Goal: Information Seeking & Learning: Learn about a topic

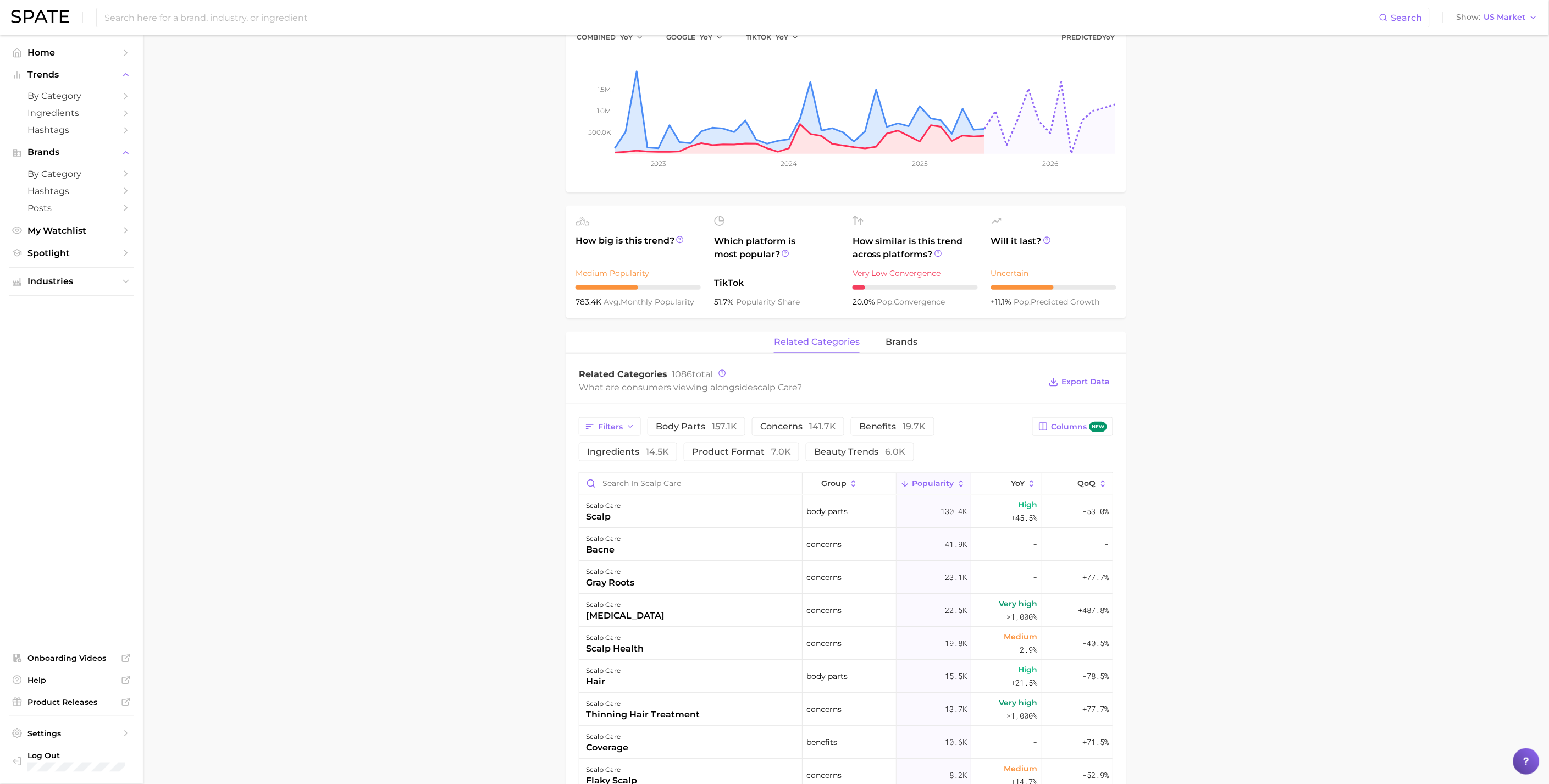
scroll to position [61, 0]
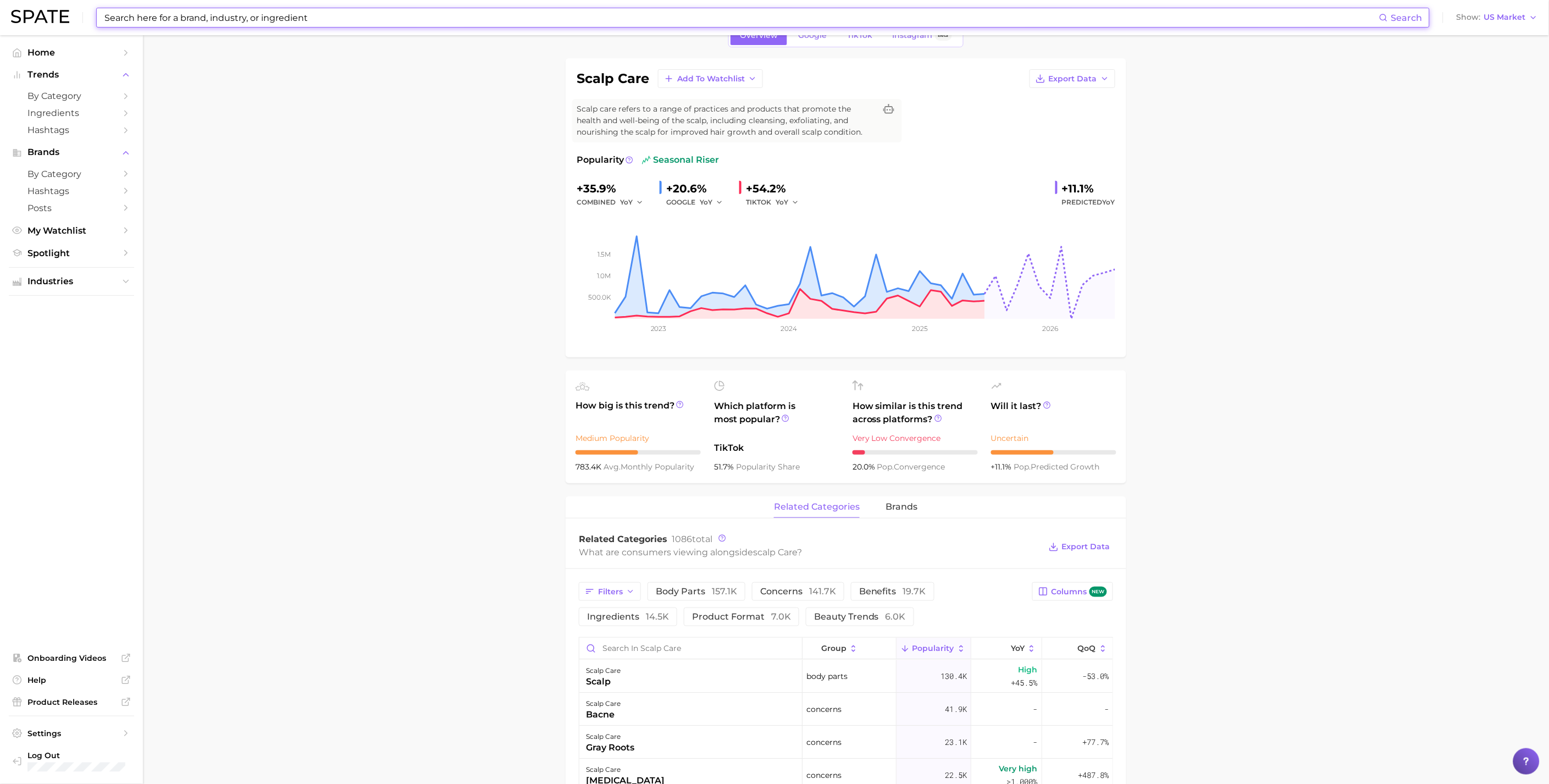
click at [266, 26] on input at bounding box center [741, 17] width 1276 height 19
click at [273, 17] on input at bounding box center [741, 17] width 1276 height 19
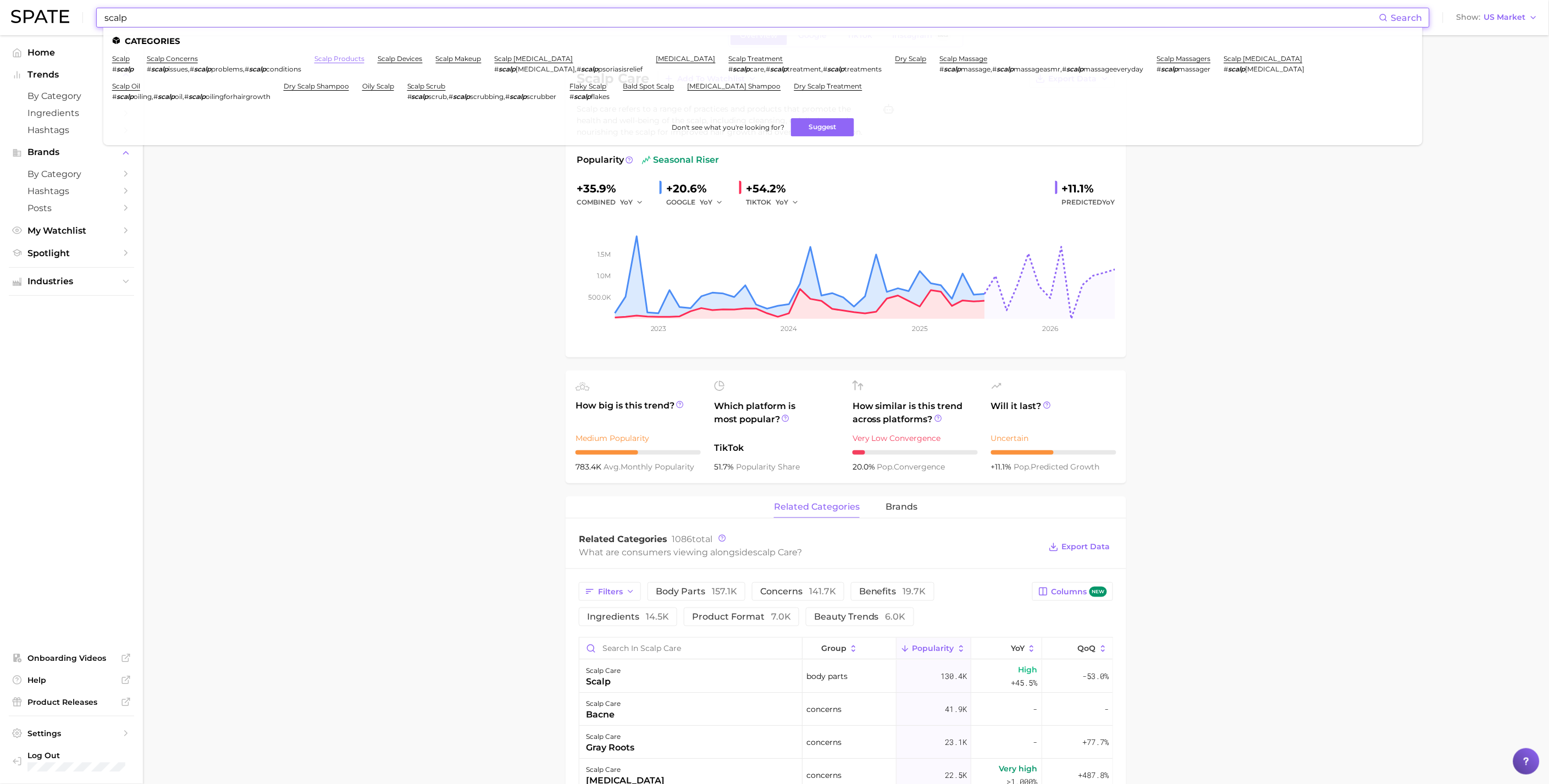
type input "scalp"
click at [353, 58] on link "scalp products" at bounding box center [339, 58] width 50 height 8
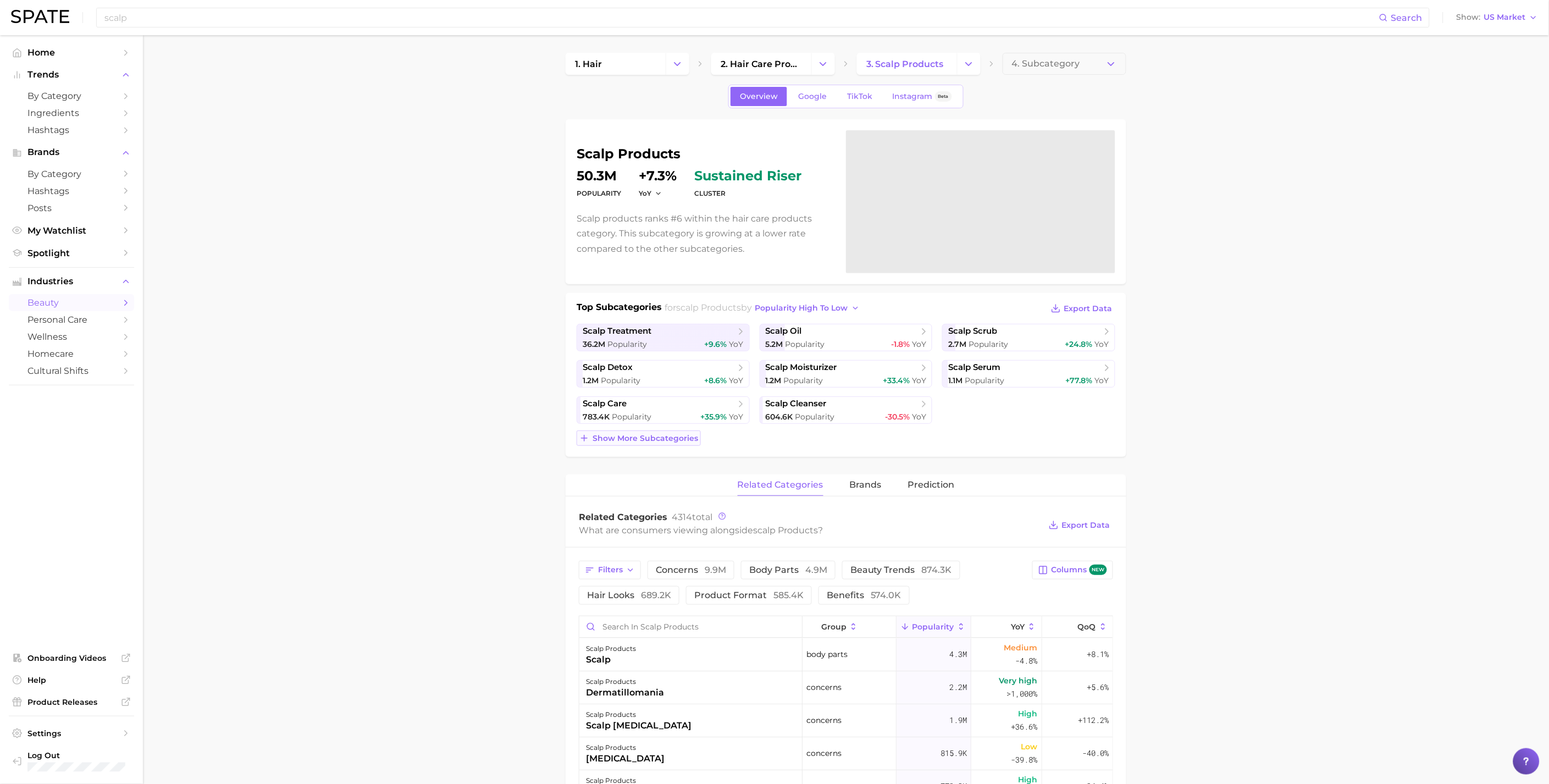
click at [689, 439] on span "Show more subcategories" at bounding box center [646, 438] width 106 height 9
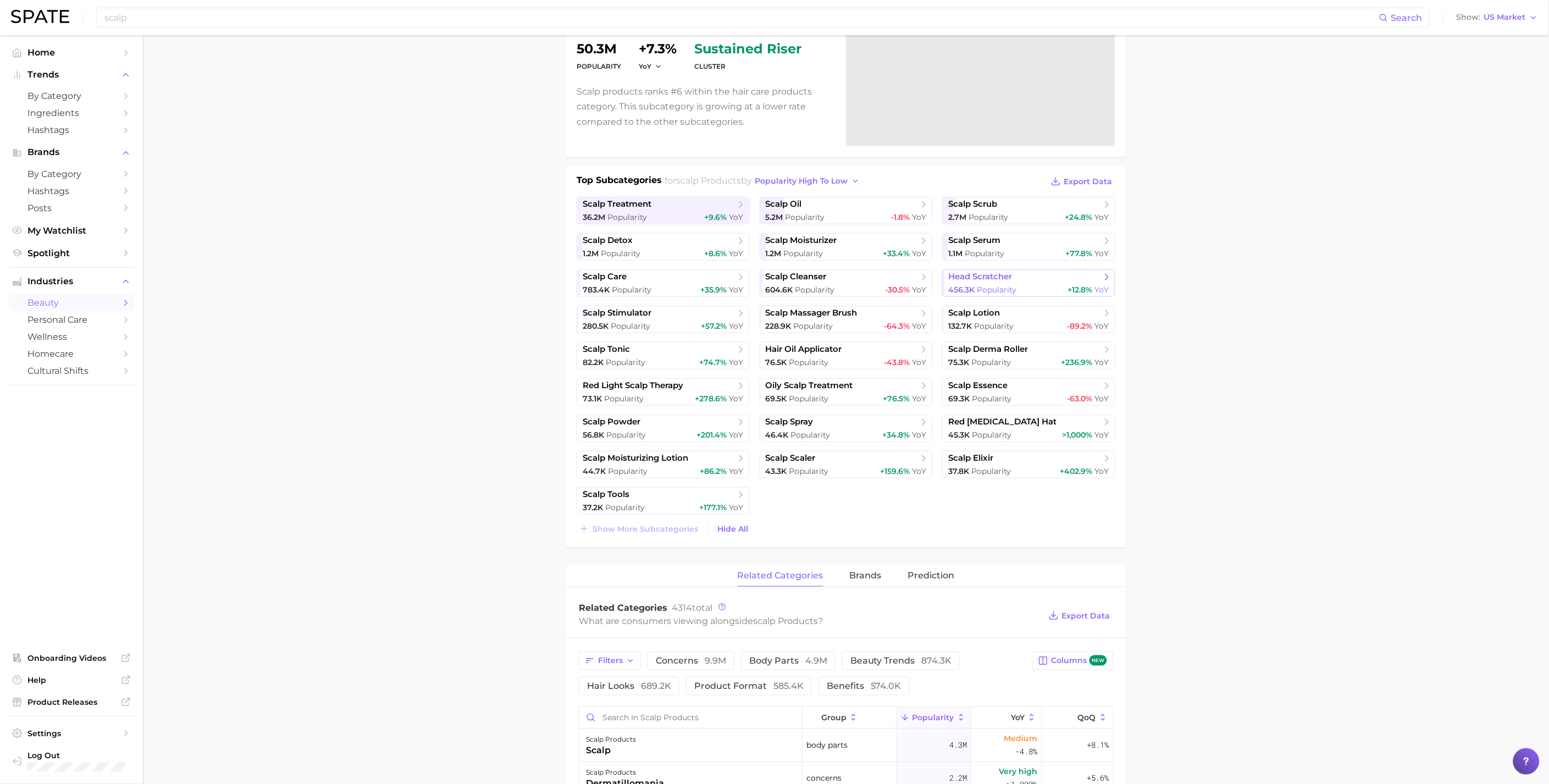
scroll to position [122, 0]
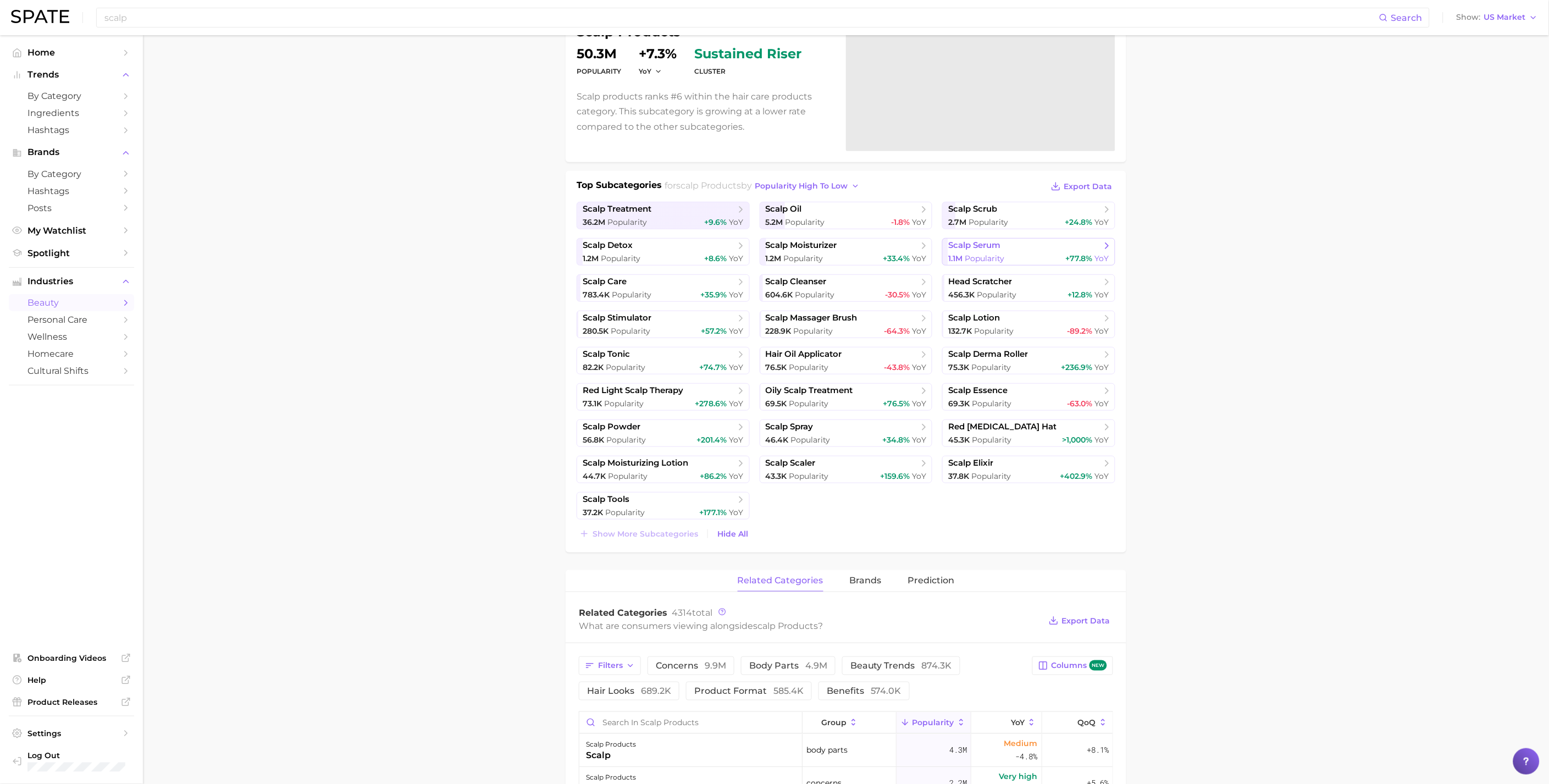
click at [995, 259] on span "Popularity" at bounding box center [984, 258] width 39 height 10
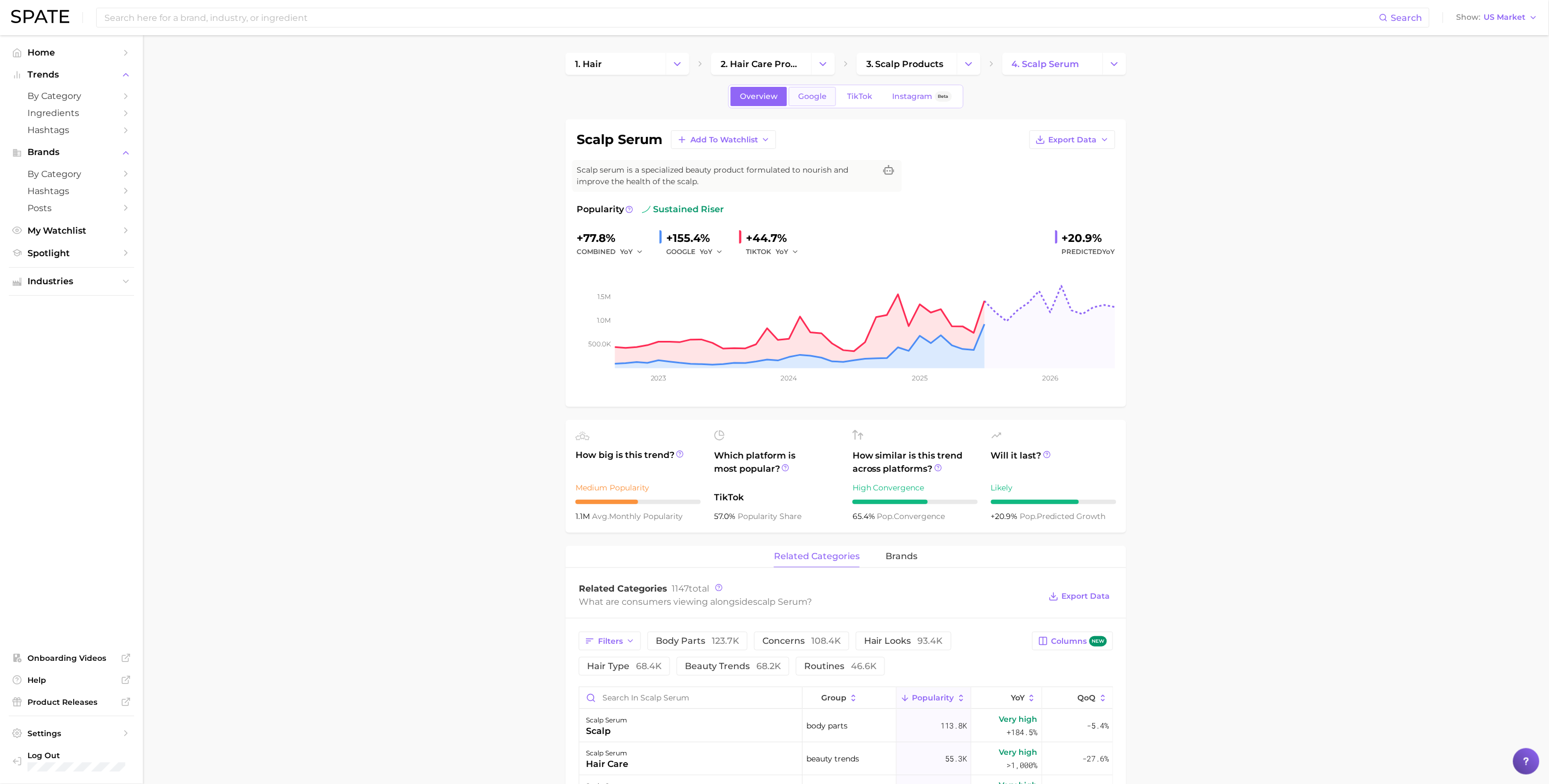
click at [815, 103] on link "Google" at bounding box center [812, 96] width 48 height 20
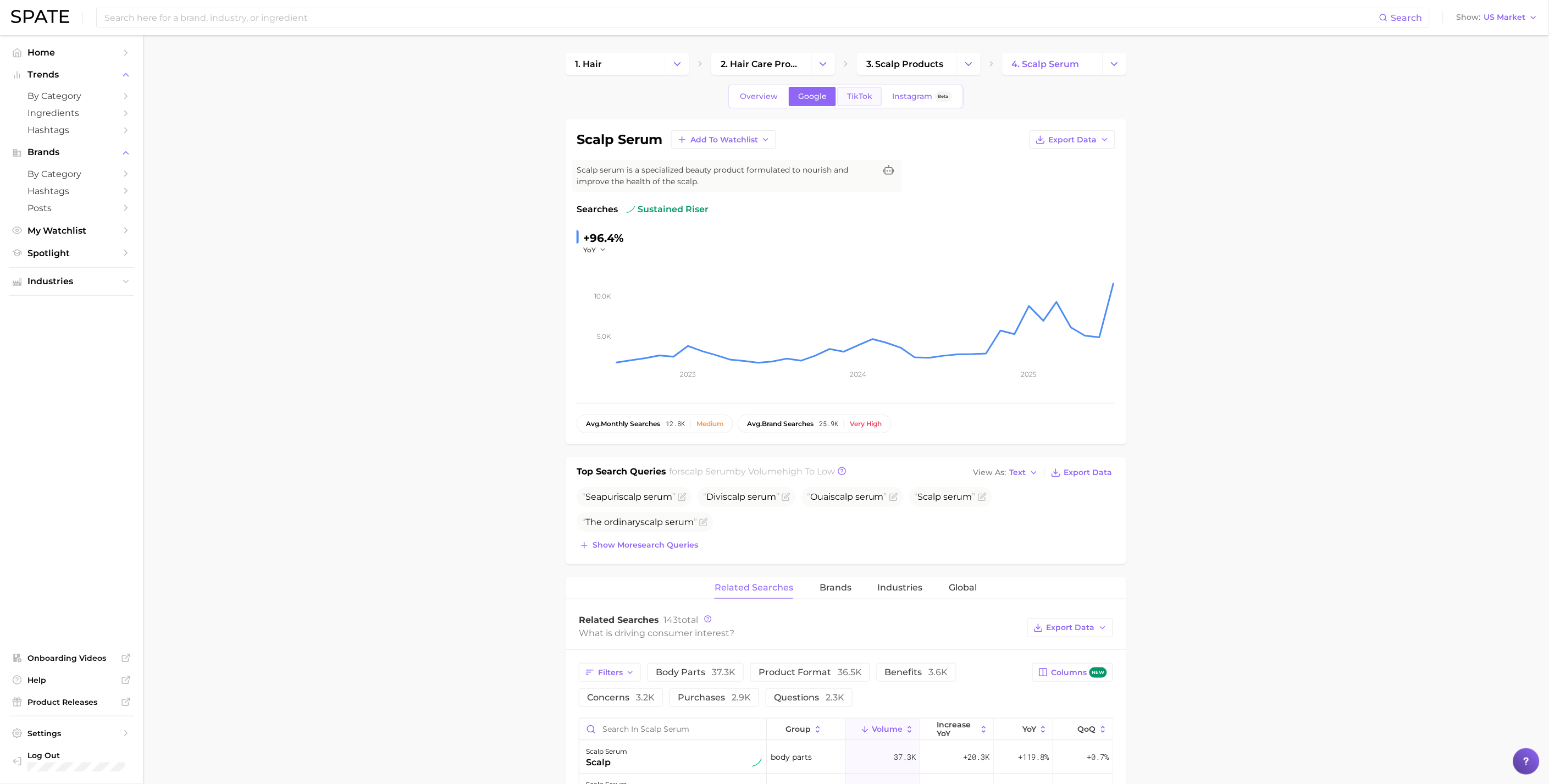
click at [855, 99] on span "TikTok" at bounding box center [860, 96] width 26 height 9
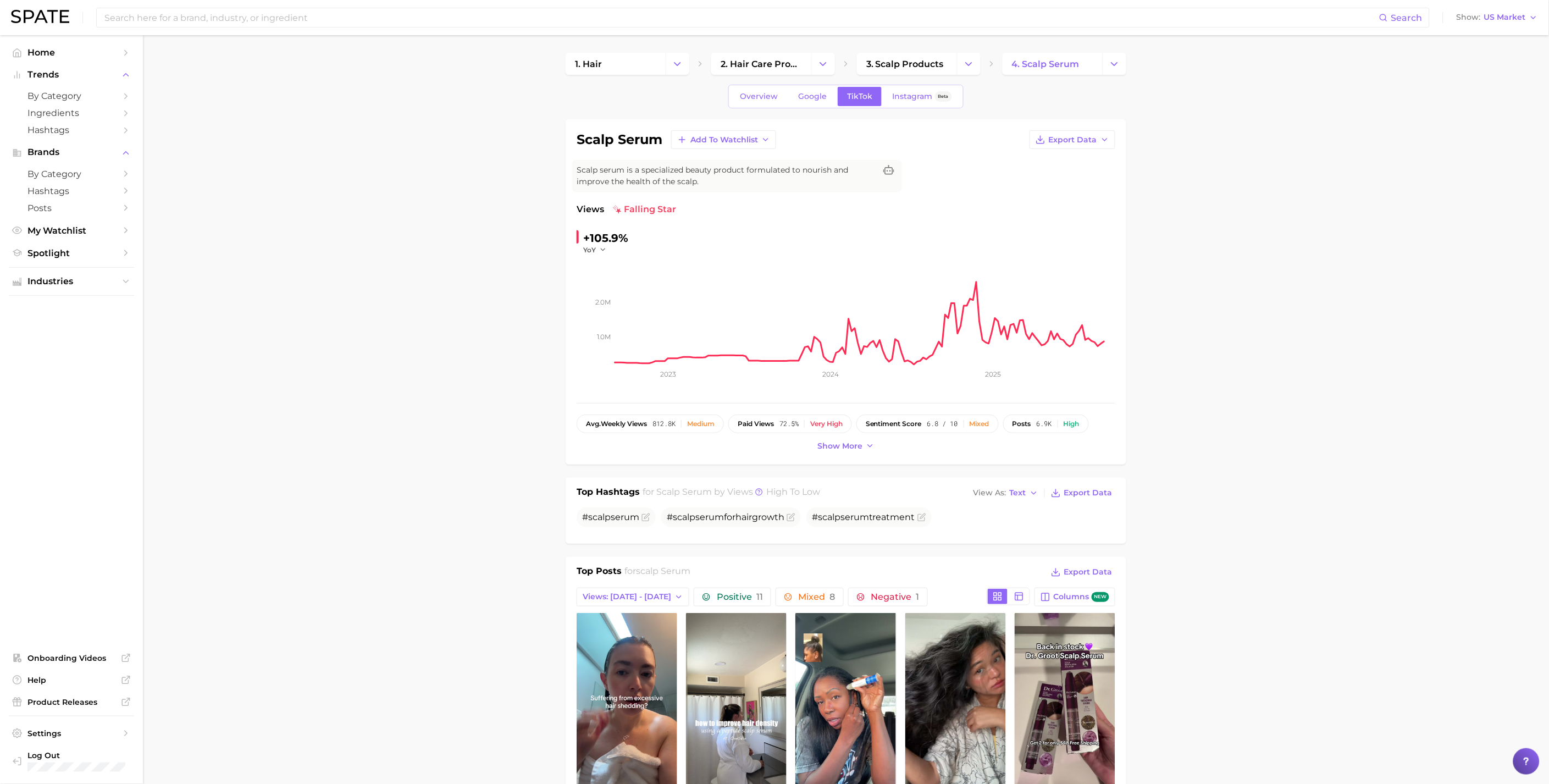
click at [767, 106] on div "Overview Google TikTok Instagram Beta" at bounding box center [846, 96] width 235 height 23
click at [768, 103] on link "Overview" at bounding box center [759, 96] width 57 height 20
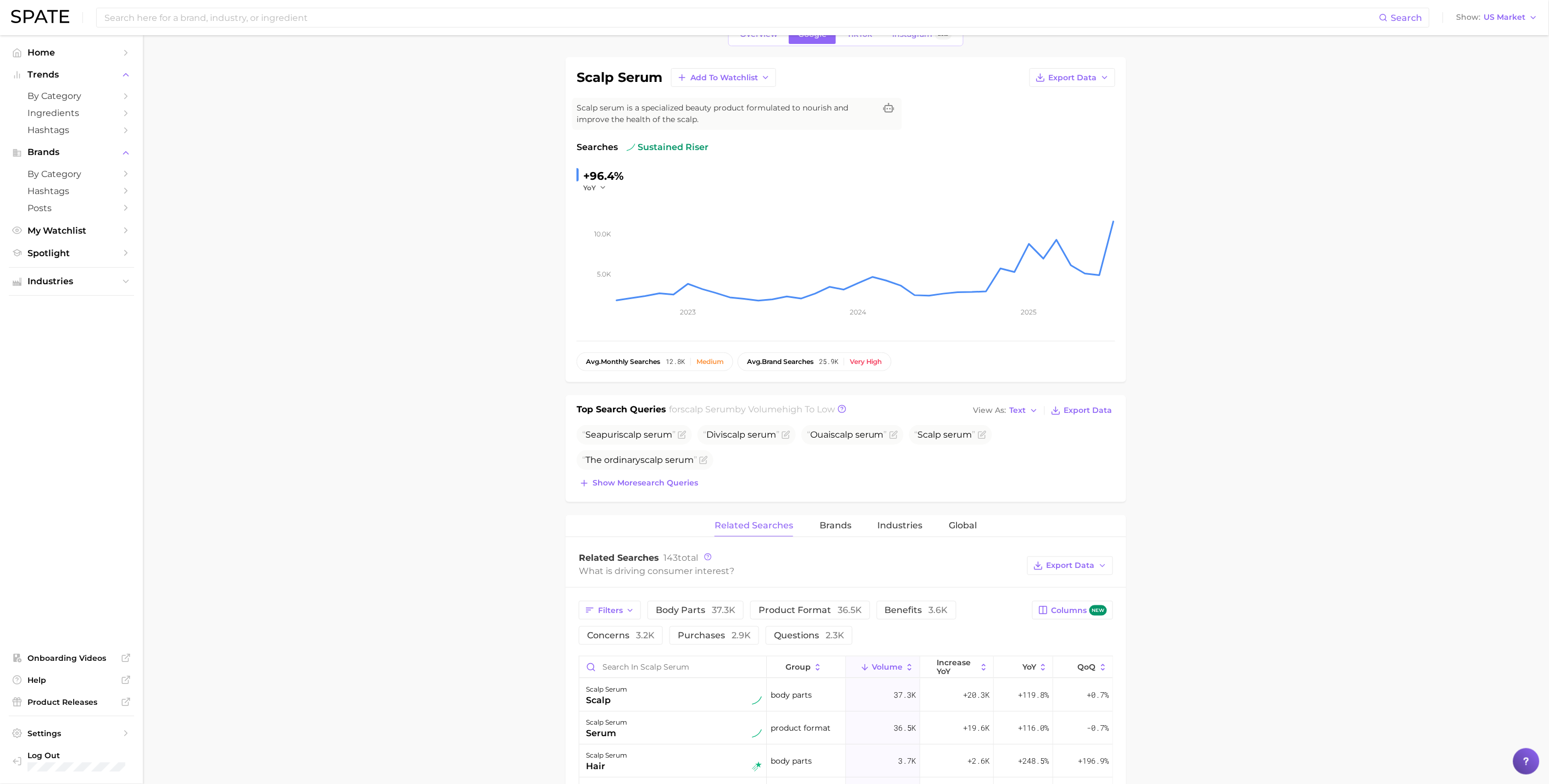
scroll to position [61, 0]
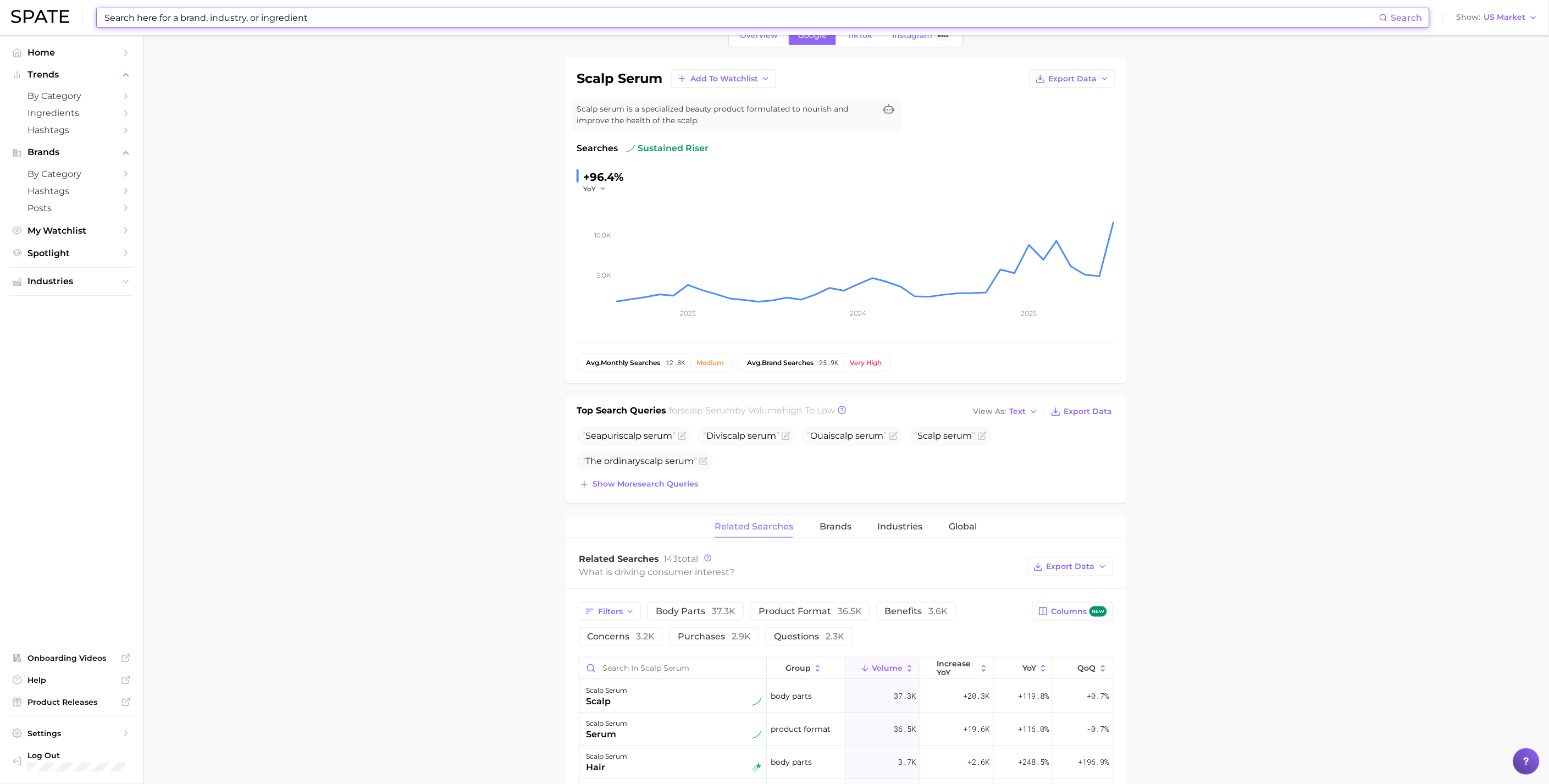
click at [293, 19] on input at bounding box center [741, 17] width 1276 height 19
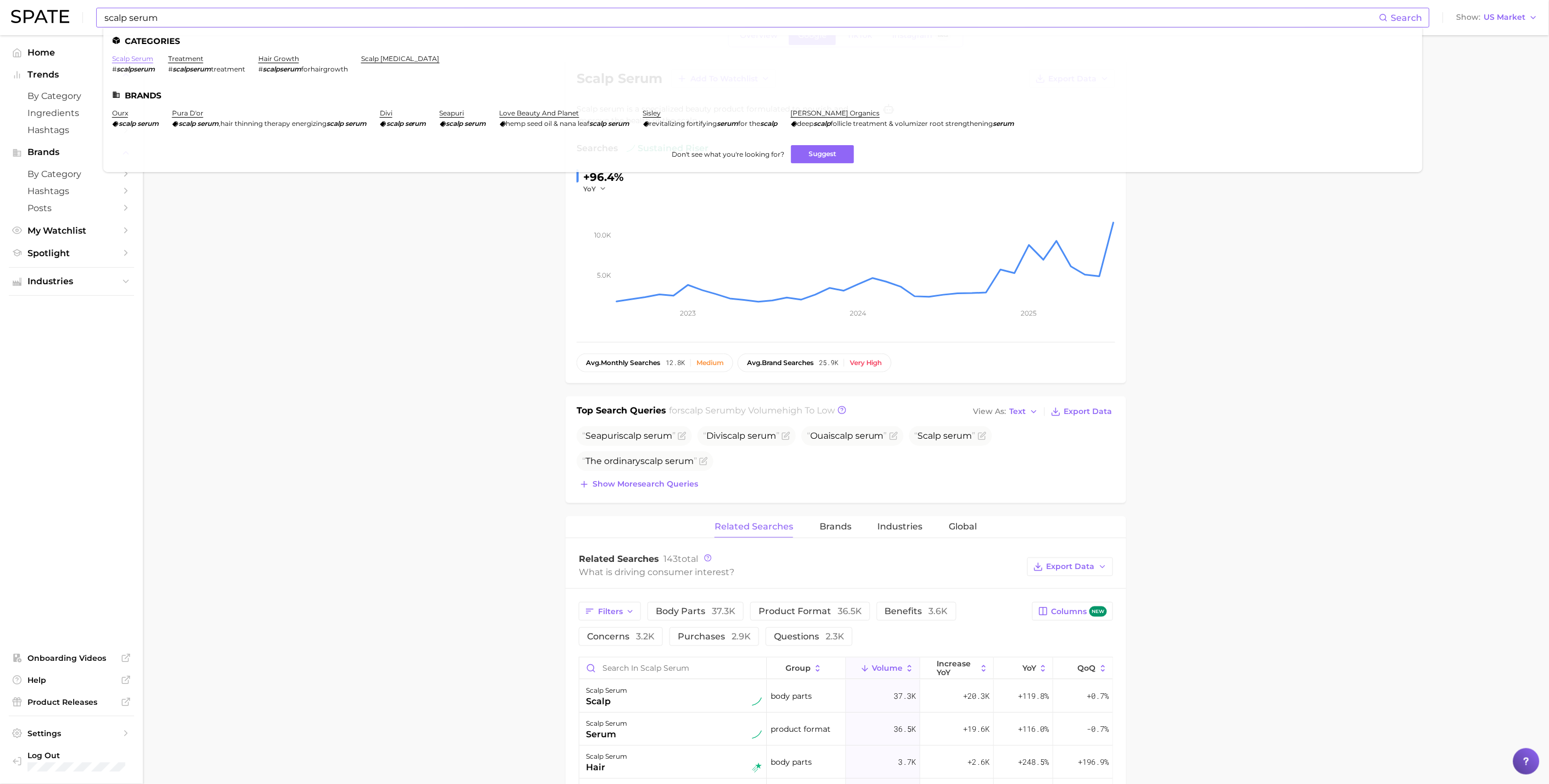
click at [140, 62] on link "scalp serum" at bounding box center [133, 58] width 41 height 8
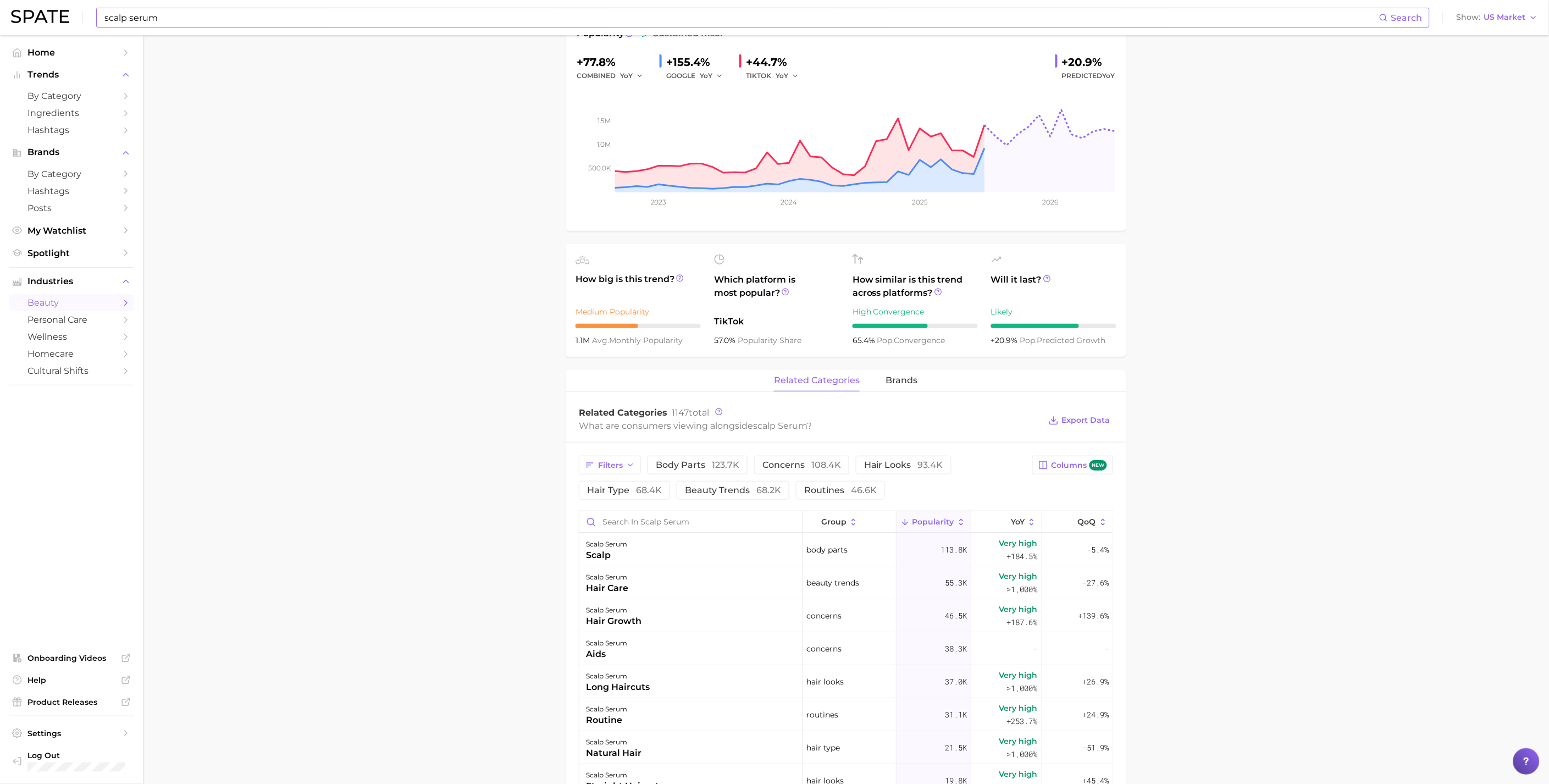
scroll to position [183, 0]
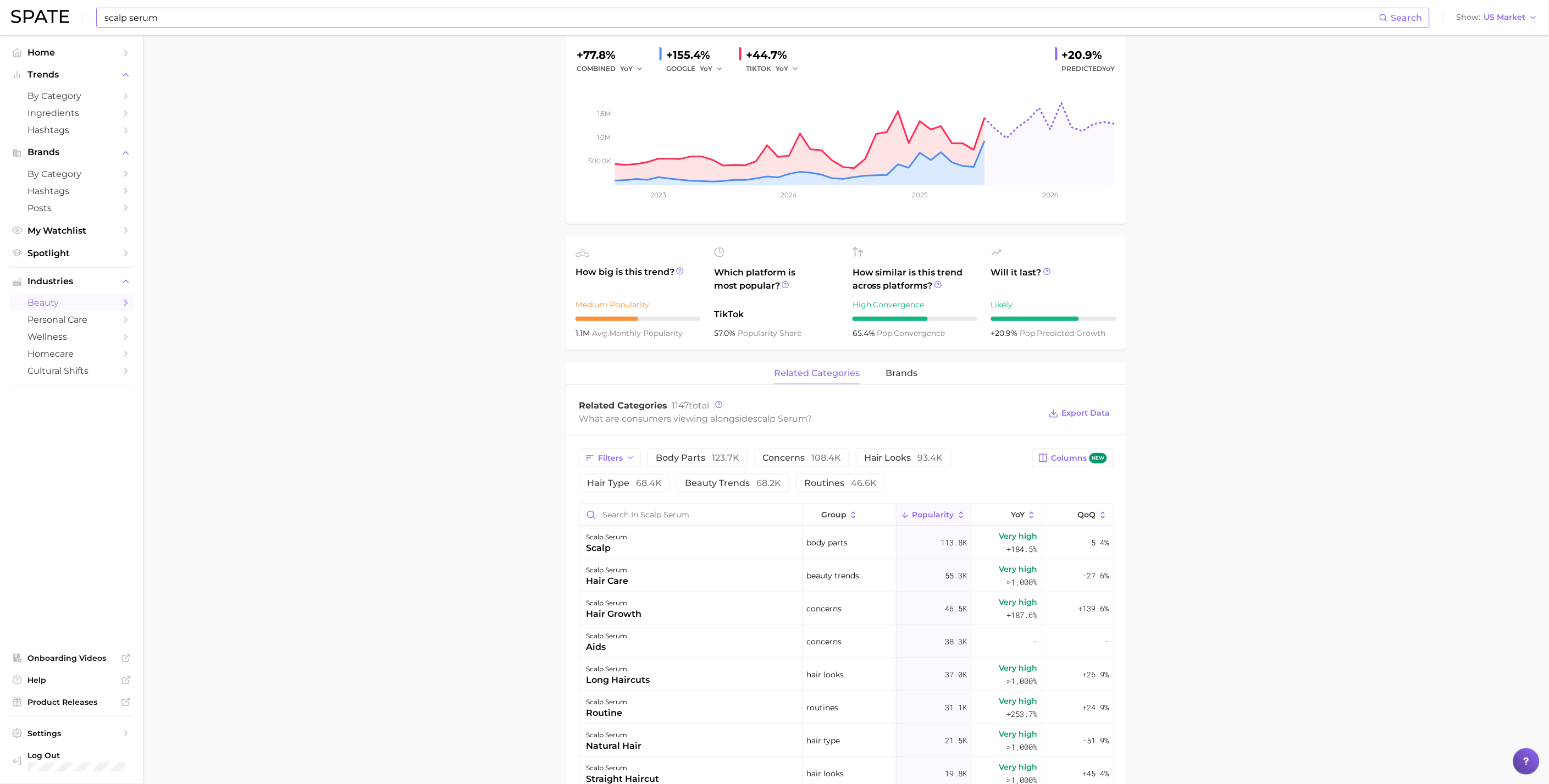
click at [268, 10] on input "scalp serum" at bounding box center [741, 17] width 1276 height 19
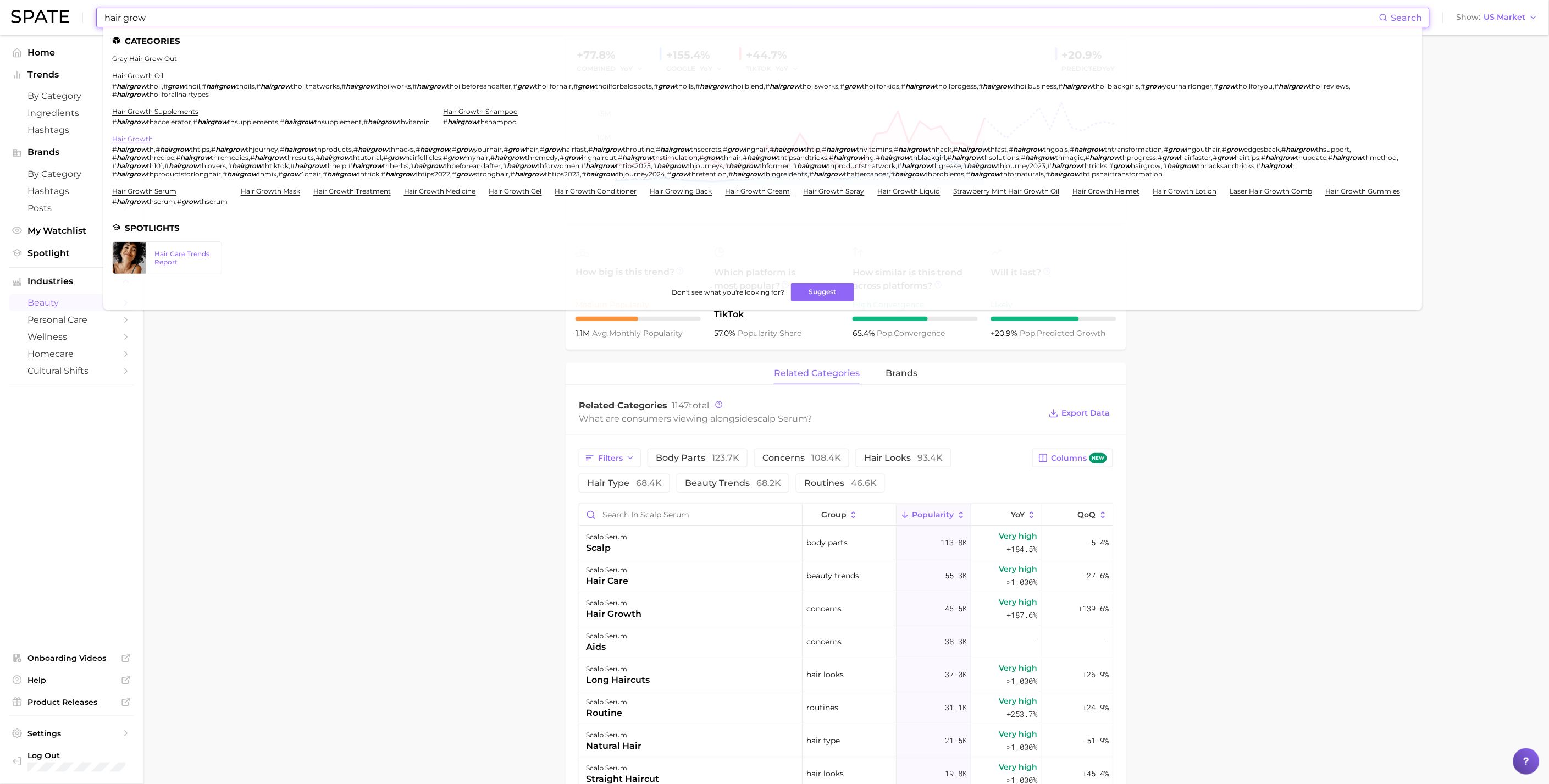
click at [130, 130] on ul "gray hair grow out hair growth oil # hairgrow thoil , # grow thoil , # hairgrow…" at bounding box center [763, 134] width 1302 height 160
click at [130, 136] on link "hair growth" at bounding box center [133, 139] width 41 height 8
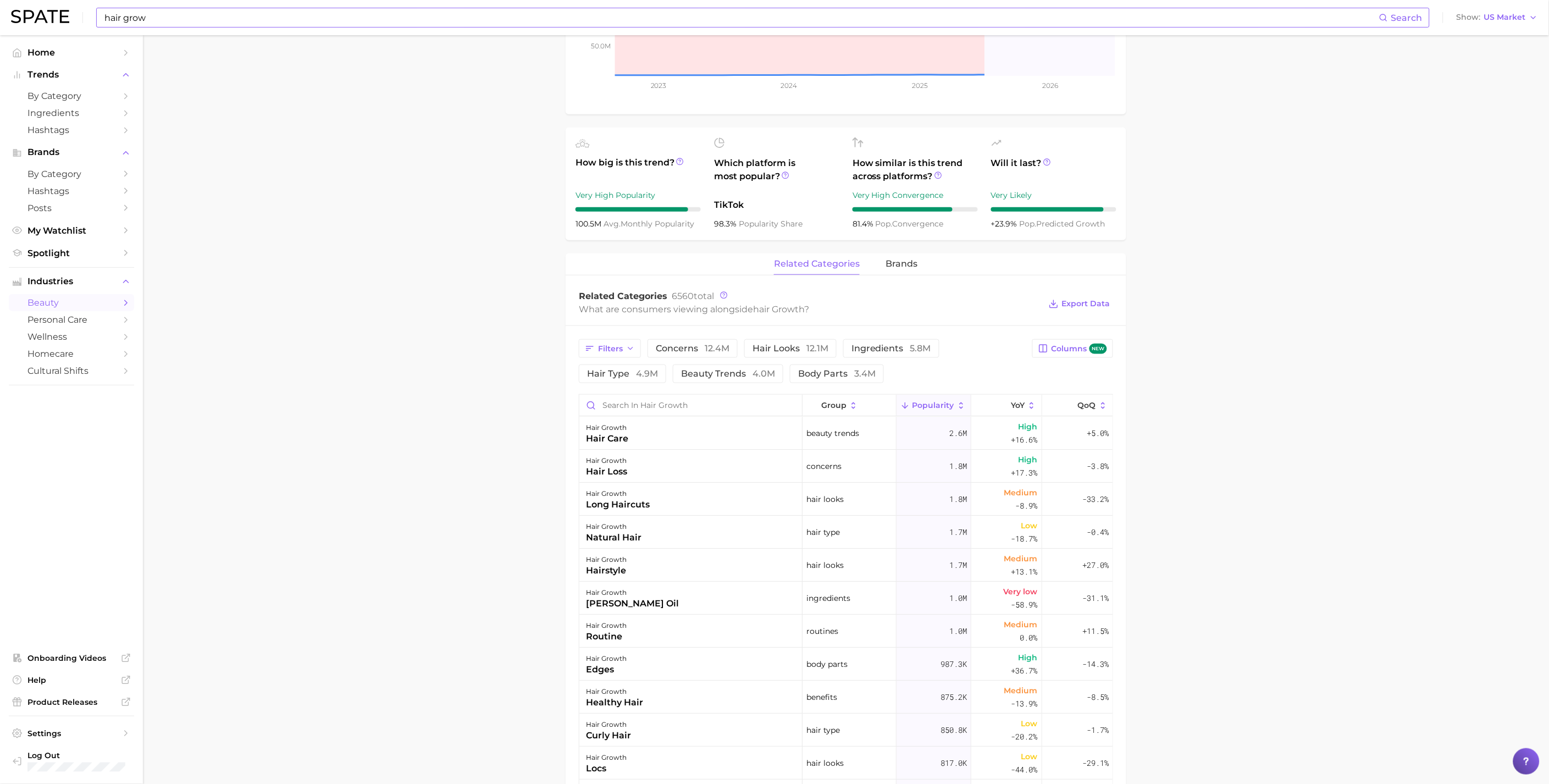
scroll to position [305, 0]
click at [638, 368] on span "4.9m" at bounding box center [646, 372] width 22 height 11
click at [680, 354] on button "concerns 12.4m" at bounding box center [693, 347] width 90 height 19
click at [652, 374] on span "4.9m" at bounding box center [646, 372] width 22 height 11
click at [370, 29] on div "hair grow Search Show US Market" at bounding box center [774, 17] width 1527 height 35
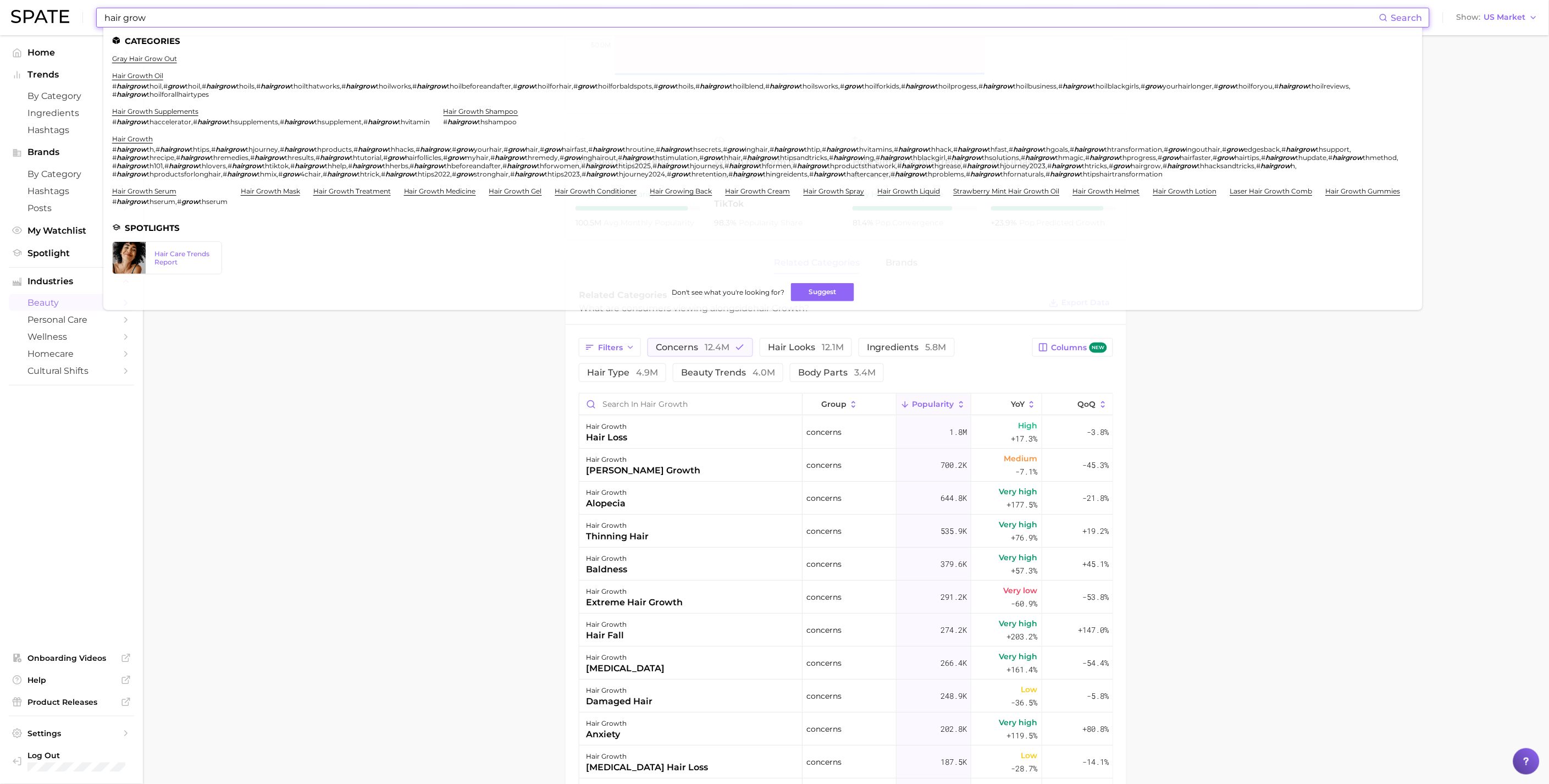
click at [377, 17] on input "hair grow" at bounding box center [741, 17] width 1276 height 19
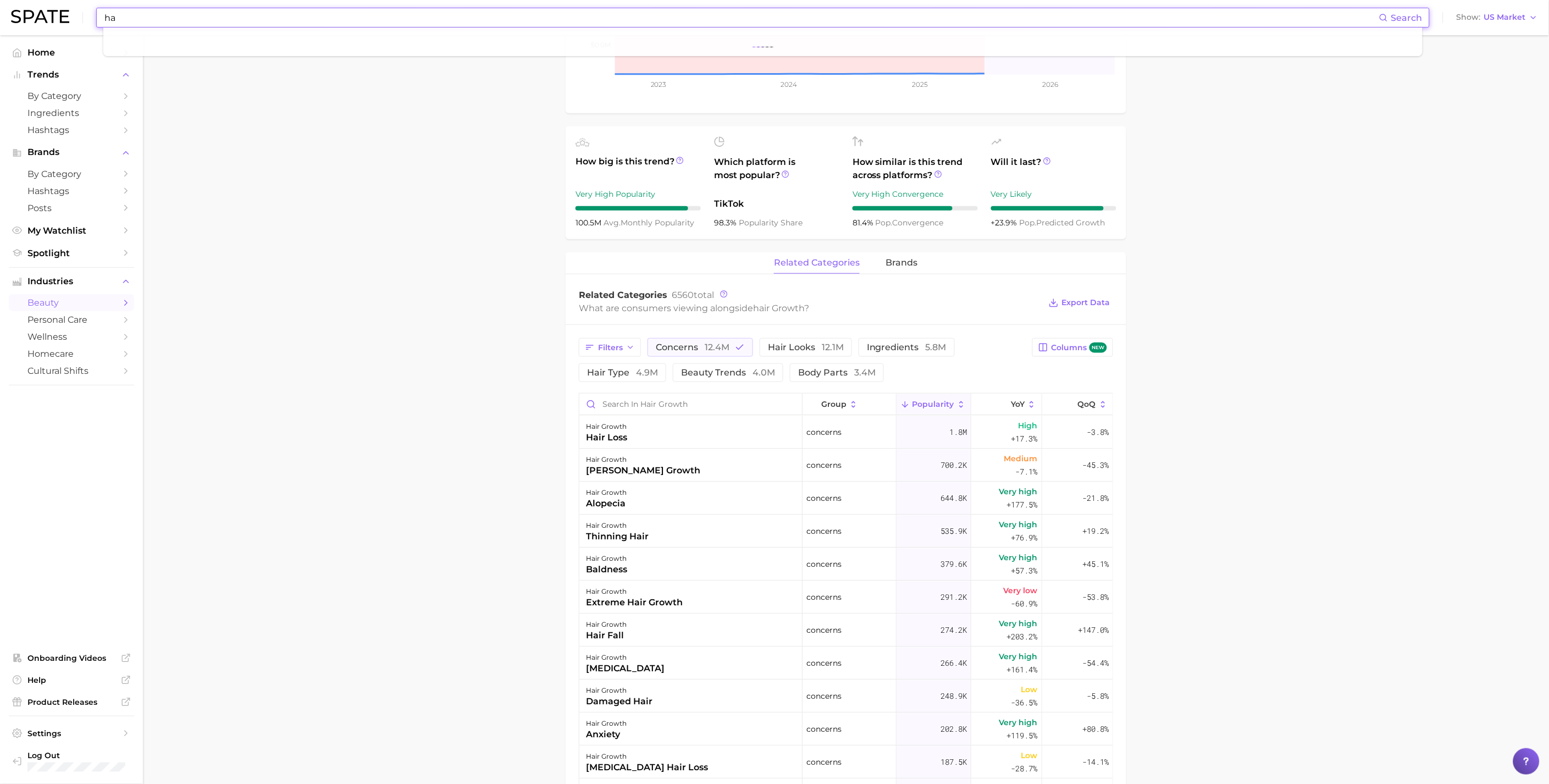
type input "h"
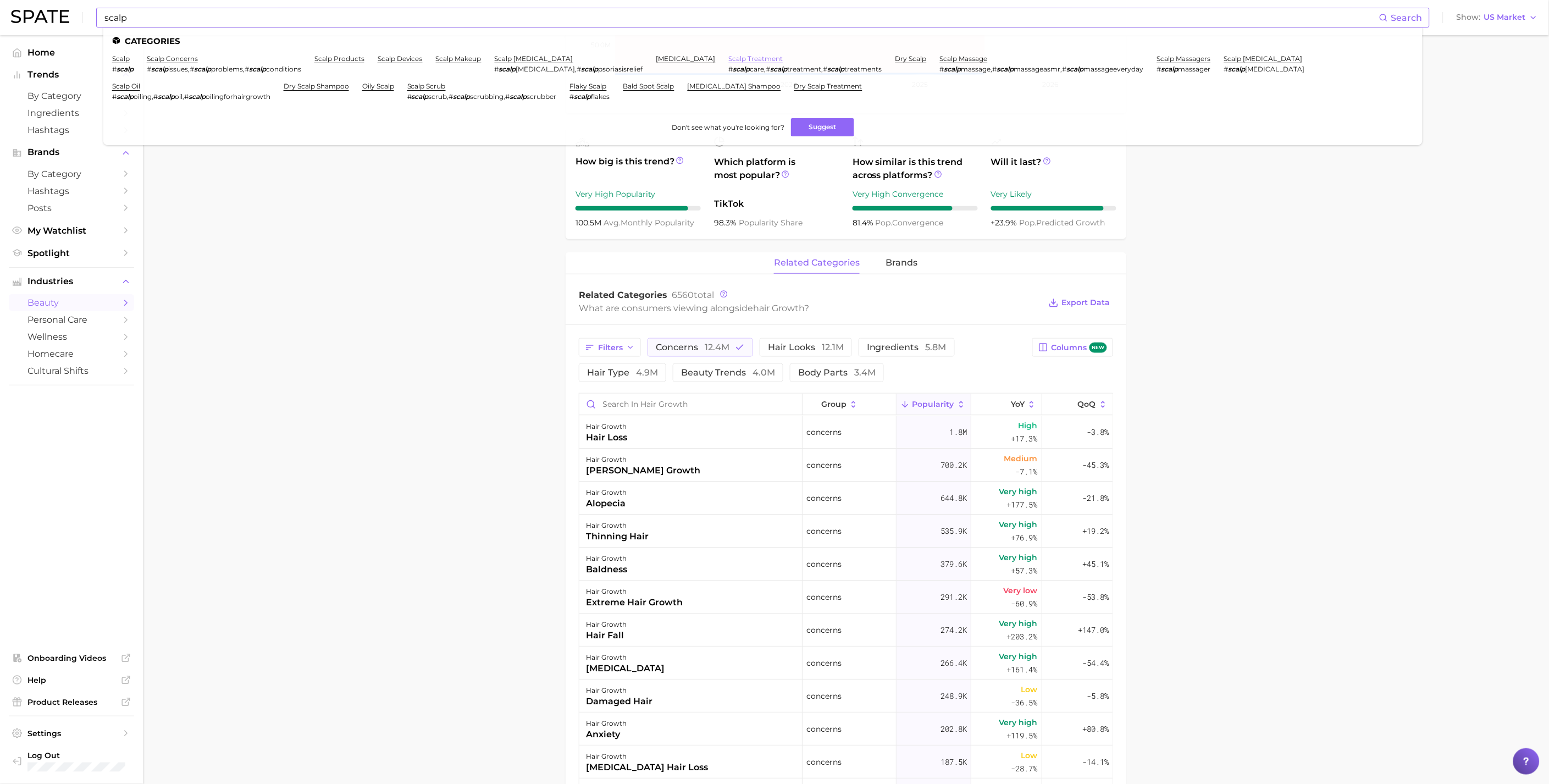
click at [729, 55] on link "scalp treatment" at bounding box center [756, 58] width 54 height 8
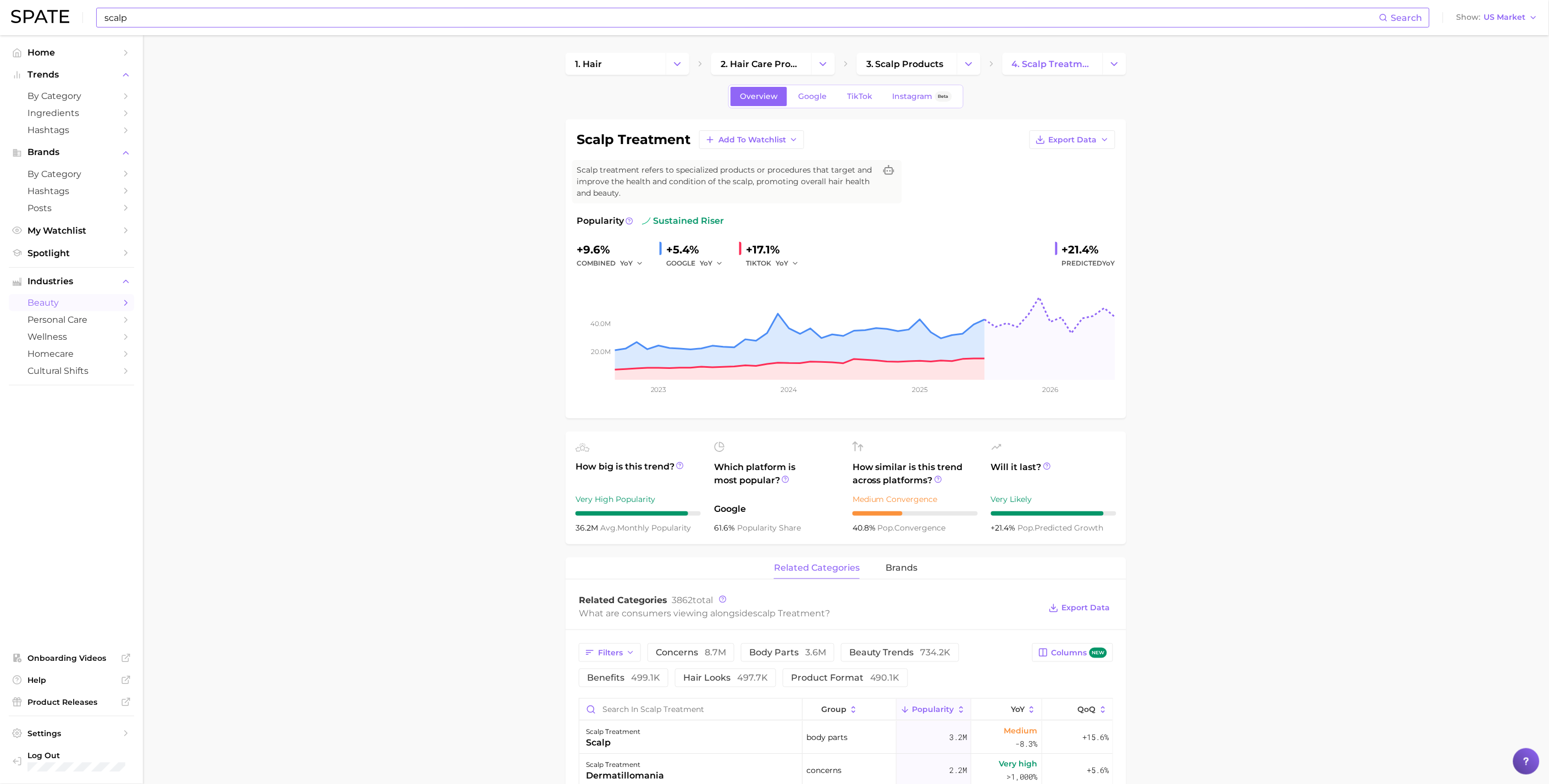
click at [405, 28] on div "scalp Search Show US Market" at bounding box center [774, 17] width 1527 height 35
click at [410, 18] on input "scalp" at bounding box center [741, 17] width 1276 height 19
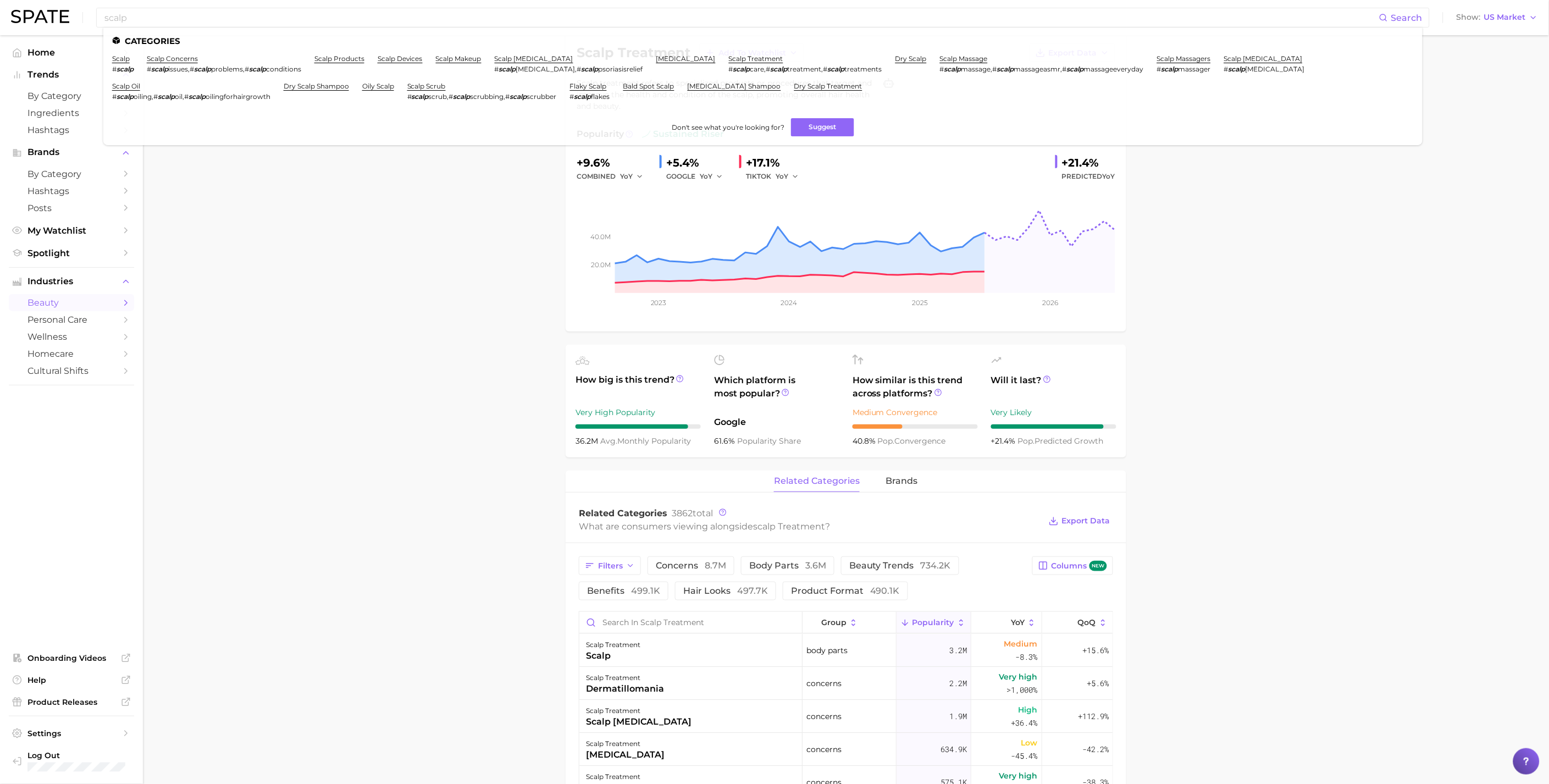
scroll to position [244, 0]
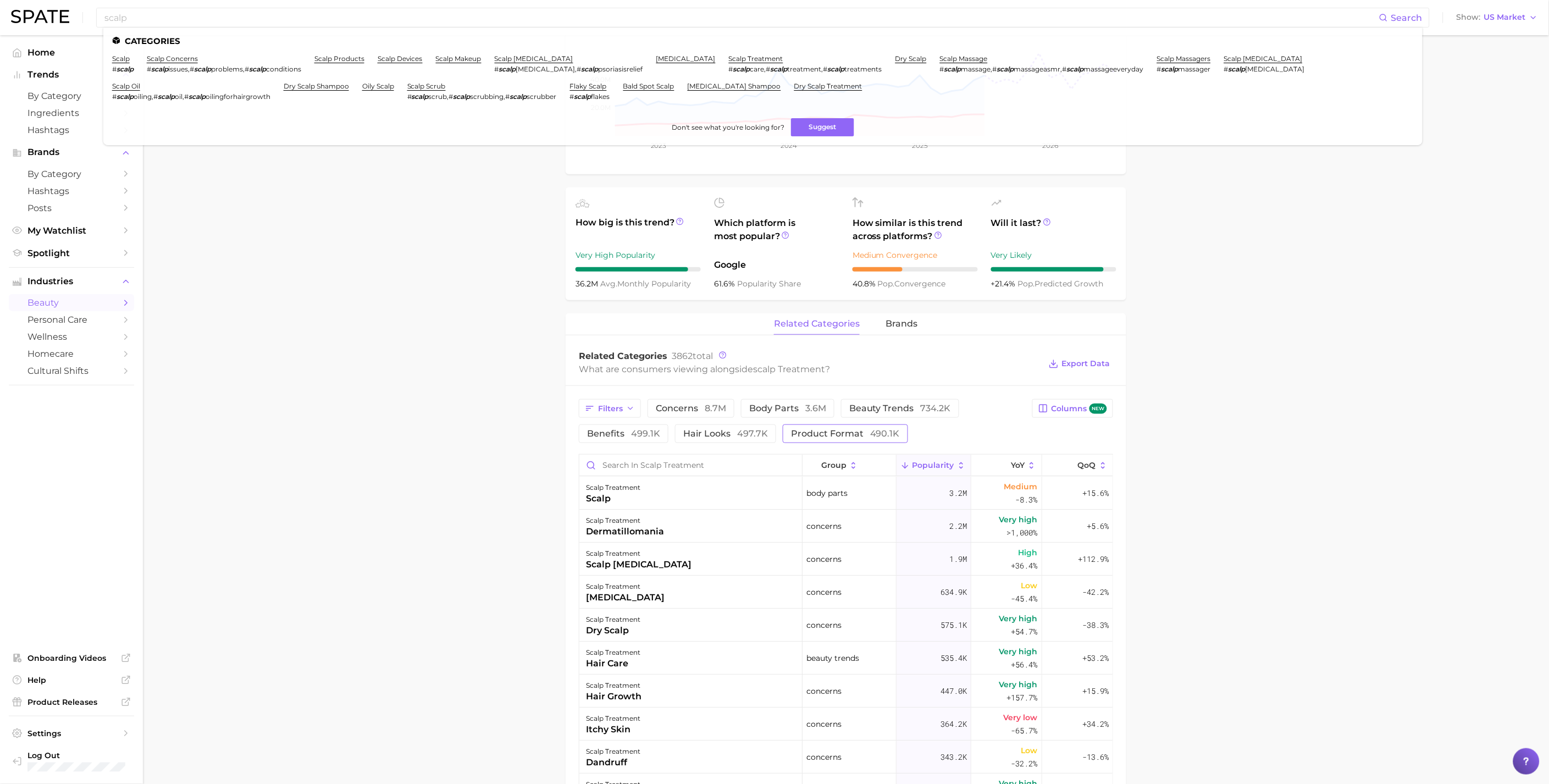
click at [812, 430] on span "product format 490.1k" at bounding box center [845, 433] width 109 height 9
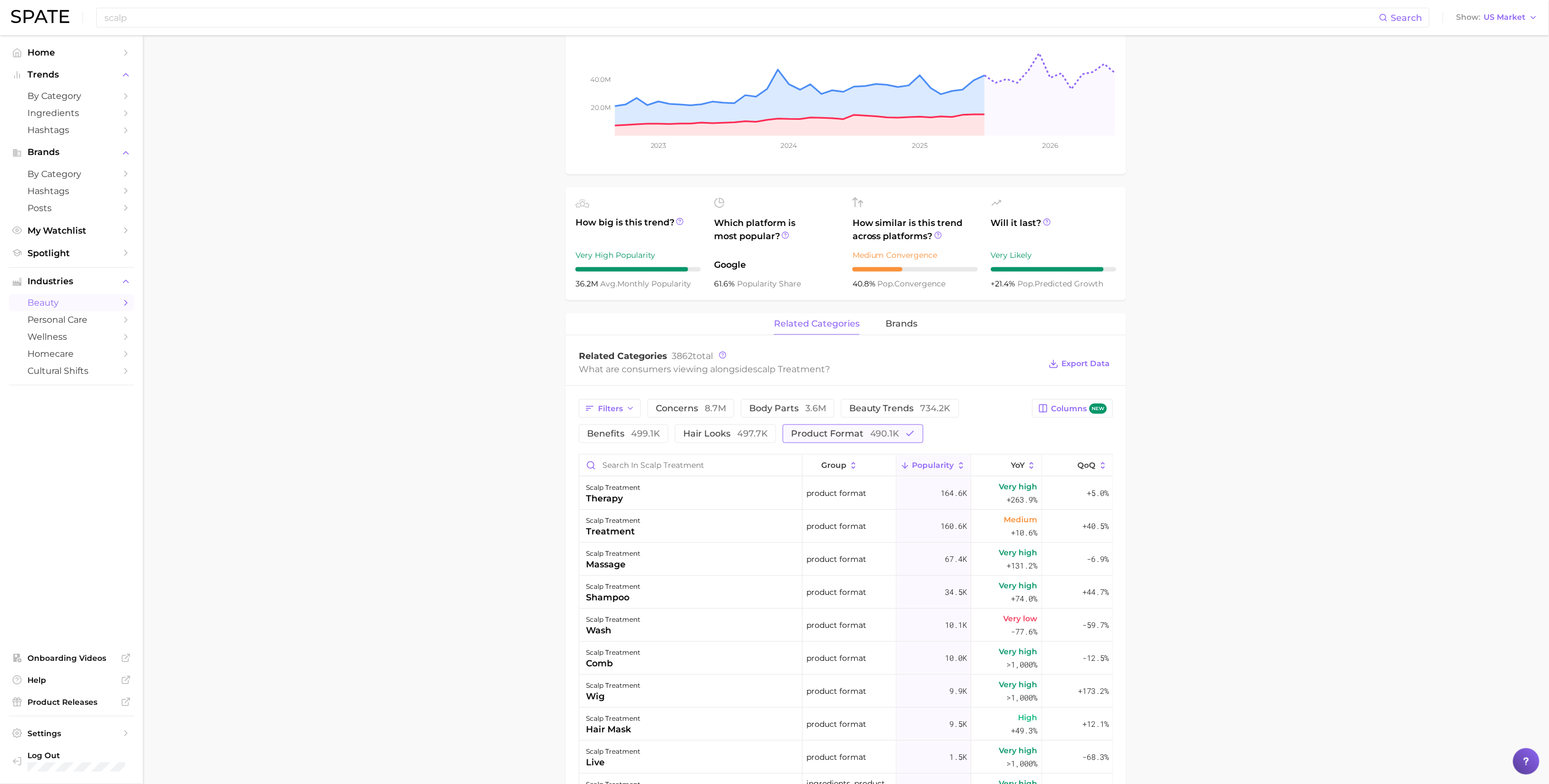
click at [812, 430] on span "product format 490.1k" at bounding box center [845, 433] width 109 height 9
click at [849, 406] on span "beauty trends 734.2k" at bounding box center [900, 409] width 102 height 9
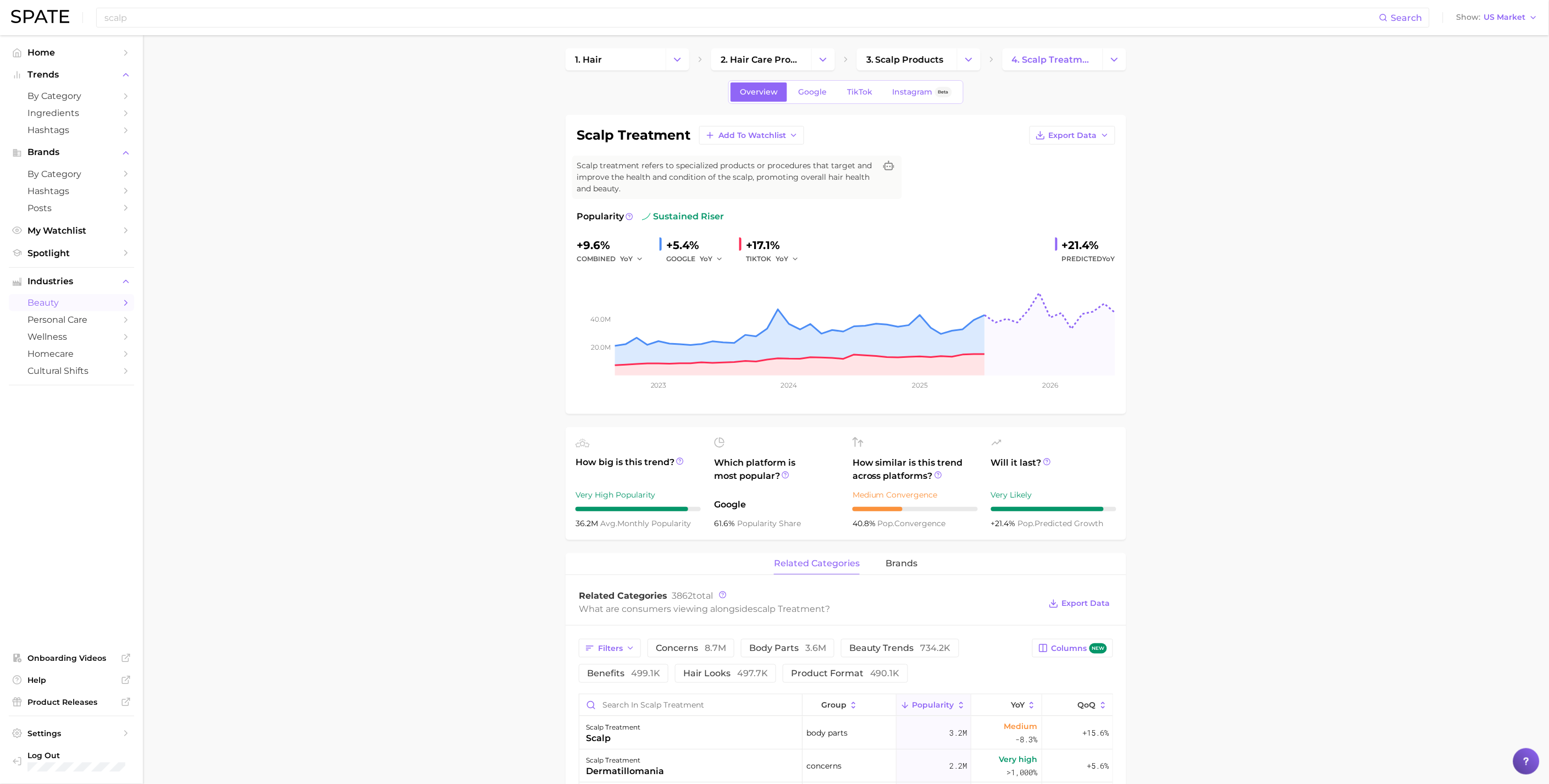
scroll to position [0, 0]
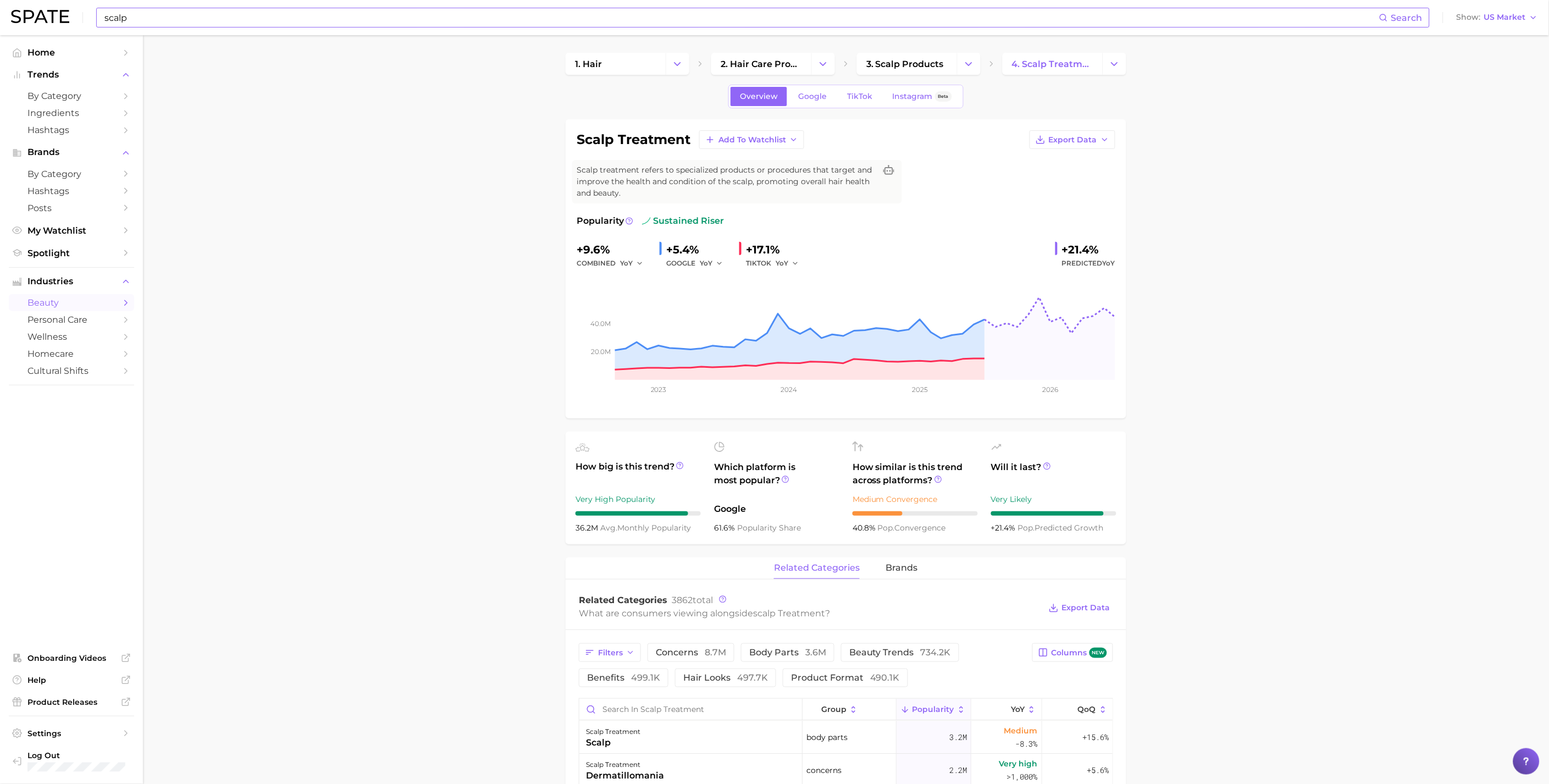
click at [269, 8] on div "scalp Search" at bounding box center [763, 17] width 1334 height 20
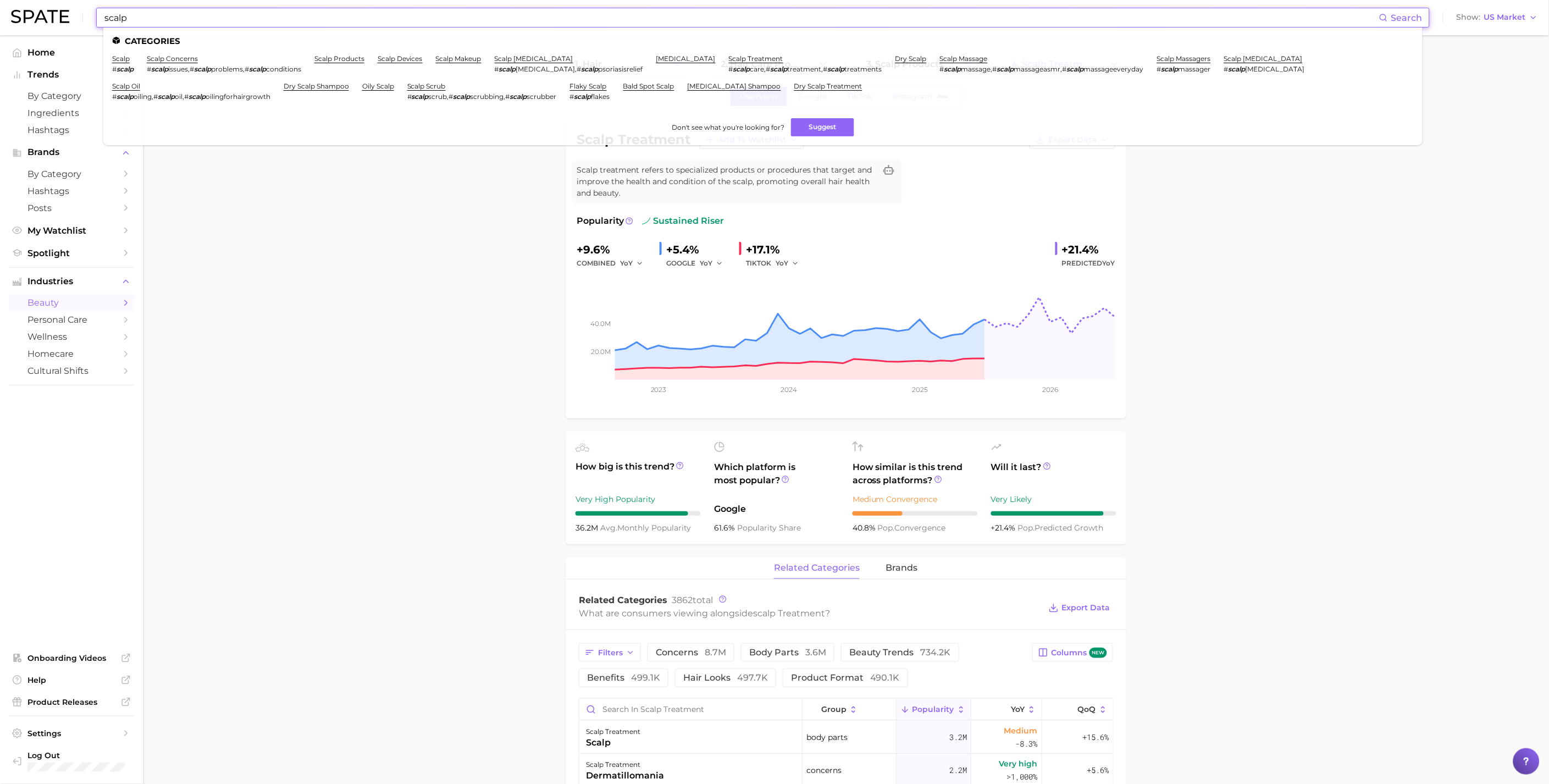
click at [270, 14] on input "scalp" at bounding box center [741, 17] width 1276 height 19
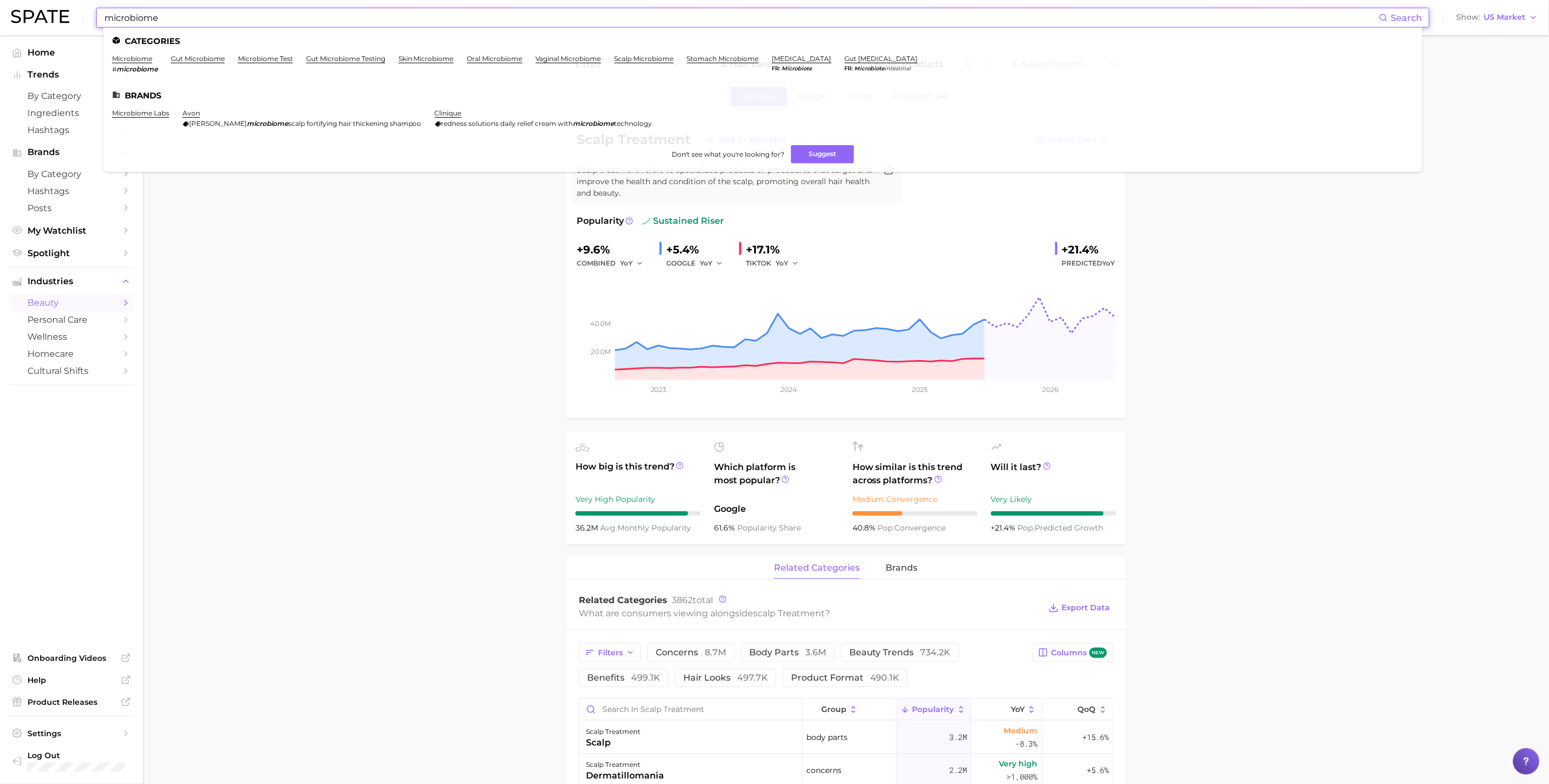
type input "microbiome"
drag, startPoint x: 640, startPoint y: 54, endPoint x: 638, endPoint y: 60, distance: 6.3
click at [640, 58] on ul "Categories microbiome # microbiome gut microbiome microbiome test gut microbiom…" at bounding box center [763, 100] width 1320 height 145
click at [638, 60] on link "scalp microbiome" at bounding box center [644, 58] width 60 height 8
